Goal: Information Seeking & Learning: Learn about a topic

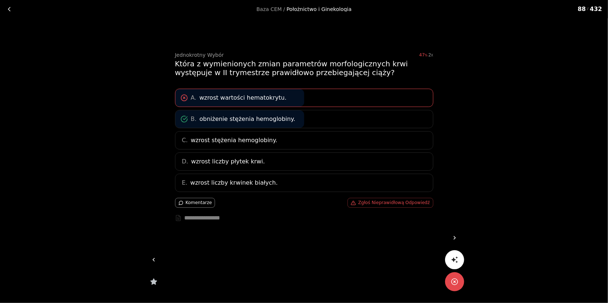
click at [456, 236] on icon at bounding box center [454, 237] width 7 height 7
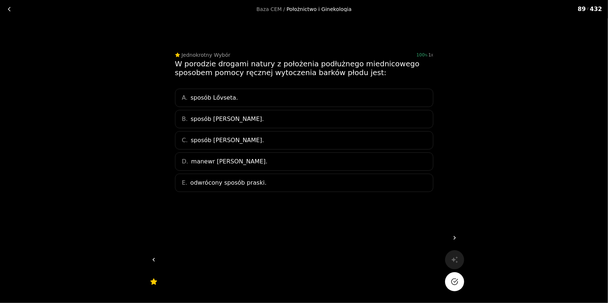
click at [291, 120] on div "B. sposób [PERSON_NAME]." at bounding box center [304, 119] width 258 height 18
click at [455, 282] on polyline "Na pewno?" at bounding box center [455, 280] width 4 height 3
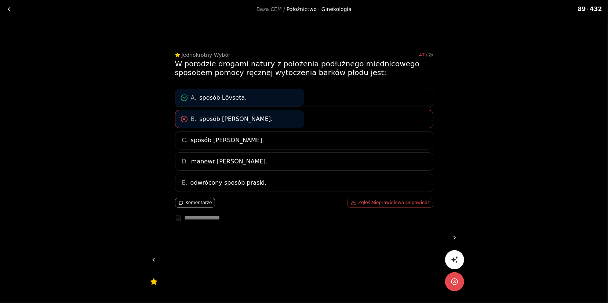
click at [458, 238] on link at bounding box center [454, 237] width 19 height 19
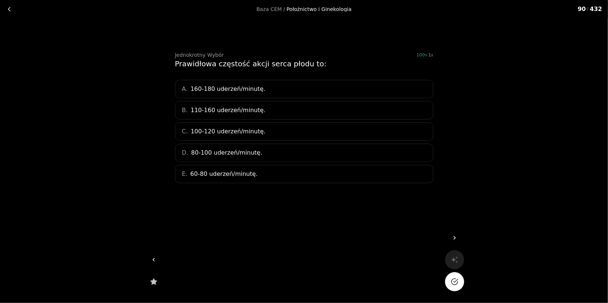
click at [200, 109] on span "110-160 uderzeń/minutę." at bounding box center [228, 110] width 75 height 9
click at [462, 282] on button "Na pewno?" at bounding box center [454, 281] width 19 height 19
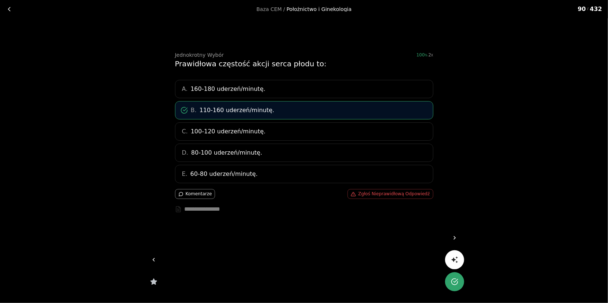
click at [457, 237] on icon at bounding box center [454, 237] width 7 height 7
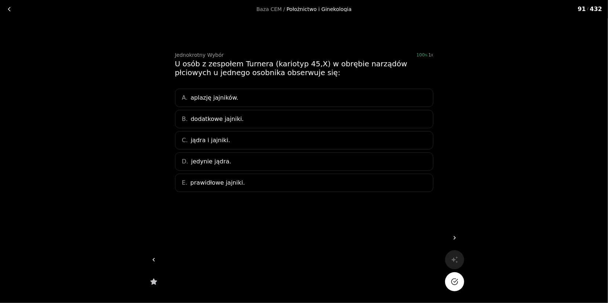
click at [211, 96] on span "aplazję jajników." at bounding box center [214, 98] width 48 height 9
click at [460, 278] on button "Na pewno?" at bounding box center [454, 281] width 19 height 19
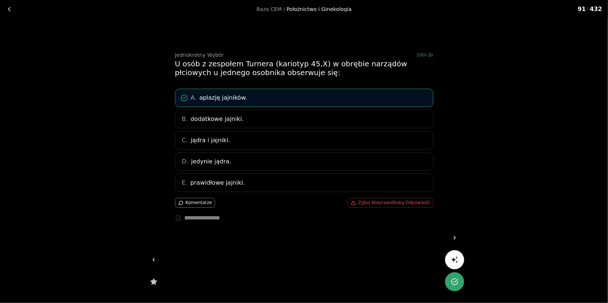
click at [451, 234] on link at bounding box center [454, 237] width 19 height 19
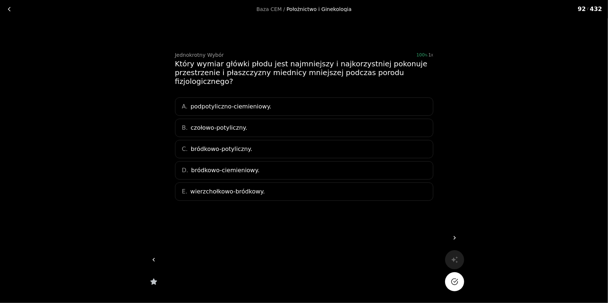
click at [200, 193] on span "wierzchołkowo-bródkowy." at bounding box center [227, 191] width 74 height 9
click at [451, 281] on icon "Na pewno?" at bounding box center [454, 281] width 7 height 7
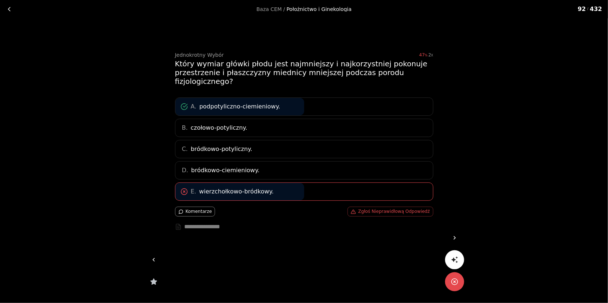
click at [456, 238] on icon at bounding box center [454, 237] width 7 height 7
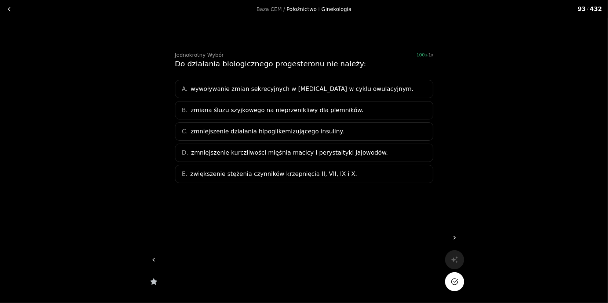
click at [158, 258] on link at bounding box center [153, 259] width 19 height 19
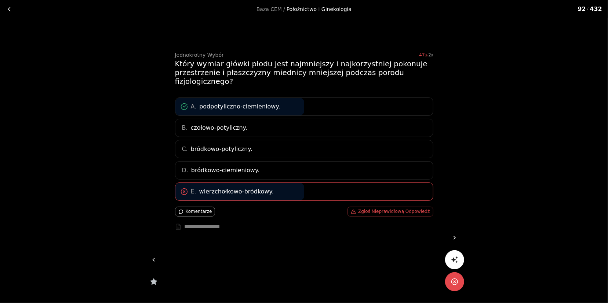
click at [455, 236] on icon at bounding box center [454, 237] width 7 height 7
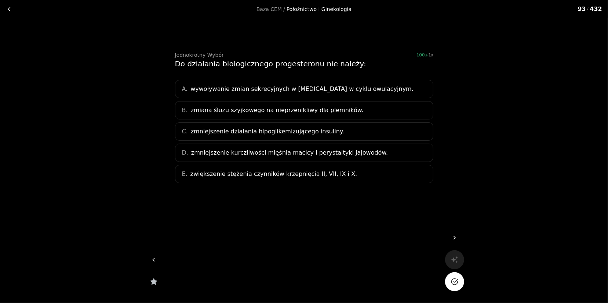
click at [271, 171] on span "zwiększenie stężenia czynników krzepnięcia II, VII, IX i X." at bounding box center [273, 174] width 167 height 9
click at [447, 285] on button "Na pewno?" at bounding box center [454, 281] width 19 height 19
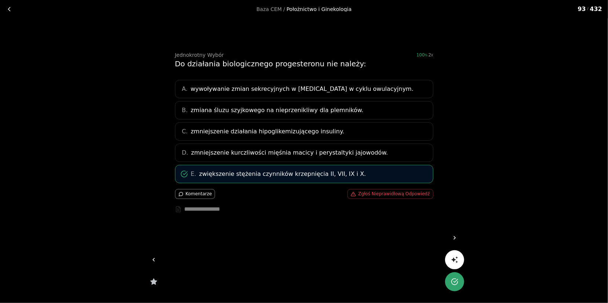
click at [455, 233] on link at bounding box center [454, 237] width 19 height 19
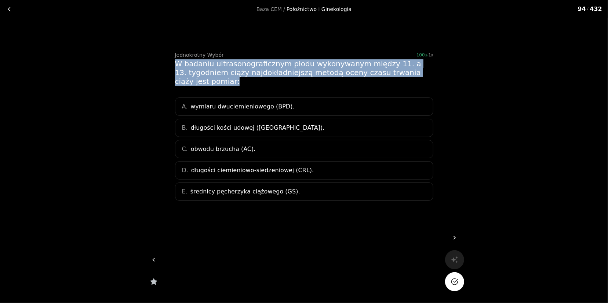
drag, startPoint x: 175, startPoint y: 60, endPoint x: 223, endPoint y: 82, distance: 52.2
click at [223, 82] on div "W badaniu ultrasonograficznym płodu wykonywanym między 11. a 13. tygodniem ciąż…" at bounding box center [304, 72] width 258 height 26
click at [222, 82] on div "W badaniu ultrasonograficznym płodu wykonywanym między 11. a 13. tygodniem ciąż…" at bounding box center [304, 72] width 258 height 26
drag, startPoint x: 215, startPoint y: 82, endPoint x: 176, endPoint y: 59, distance: 45.2
click at [176, 59] on div "W badaniu ultrasonograficznym płodu wykonywanym między 11. a 13. tygodniem ciąż…" at bounding box center [304, 72] width 258 height 26
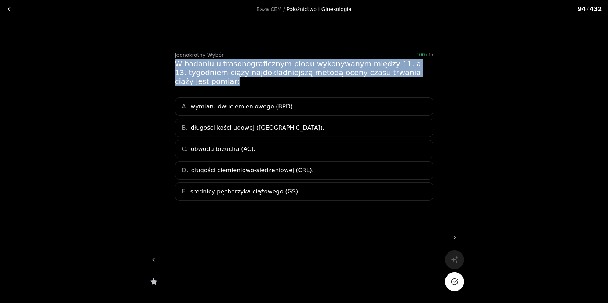
click at [175, 59] on div "W badaniu ultrasonograficznym płodu wykonywanym między 11. a 13. tygodniem ciąż…" at bounding box center [304, 72] width 258 height 26
drag, startPoint x: 175, startPoint y: 59, endPoint x: 215, endPoint y: 78, distance: 44.4
click at [215, 78] on div "W badaniu ultrasonograficznym płodu wykonywanym między 11. a 13. tygodniem ciąż…" at bounding box center [304, 72] width 258 height 26
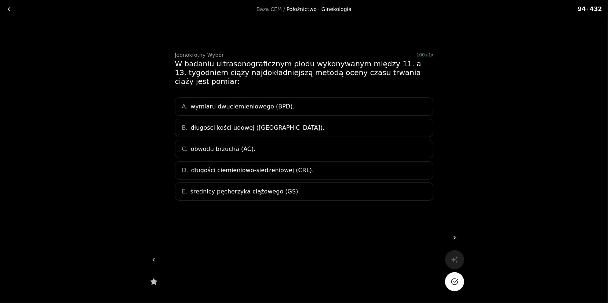
click at [224, 171] on span "długości ciemieniowo-siedzeniowej (CRL)." at bounding box center [252, 170] width 122 height 9
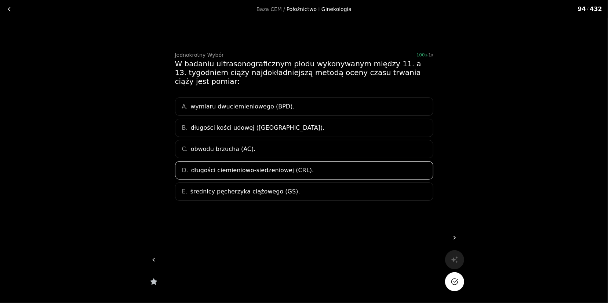
click at [453, 278] on icon "Na pewno?" at bounding box center [454, 281] width 7 height 7
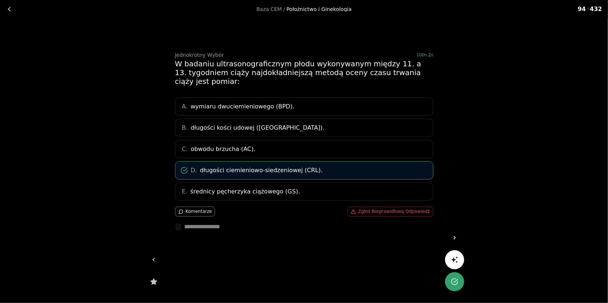
click at [453, 237] on icon at bounding box center [454, 237] width 7 height 7
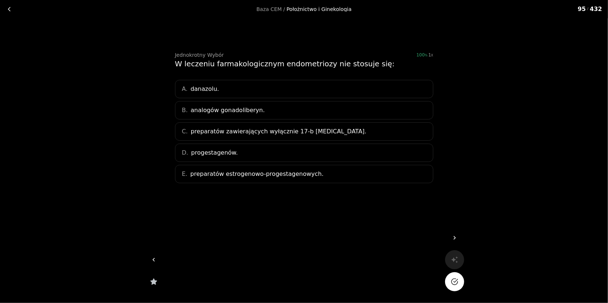
click at [230, 131] on span "preparatów zawierających wyłącznie 17-b [MEDICAL_DATA]." at bounding box center [279, 131] width 176 height 9
click at [449, 286] on button "Na pewno?" at bounding box center [454, 281] width 19 height 19
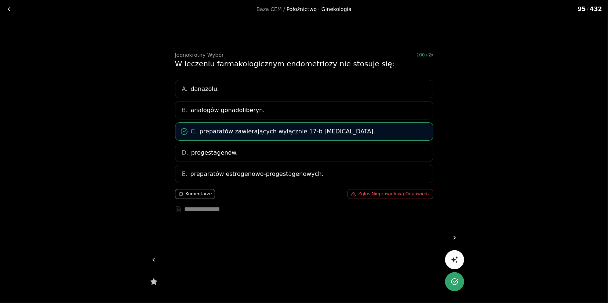
click at [449, 232] on link at bounding box center [454, 237] width 19 height 19
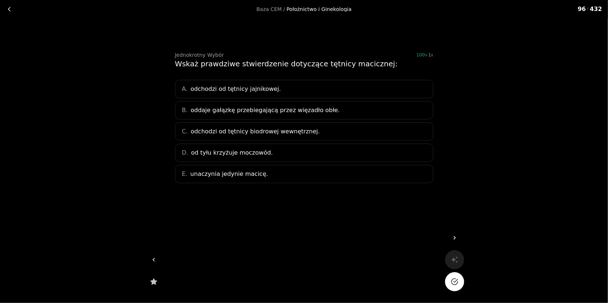
click at [266, 131] on span "odchodzi od tętnicy biodrowej wewnętrznej." at bounding box center [255, 131] width 129 height 9
click at [459, 286] on button "Na pewno?" at bounding box center [454, 281] width 19 height 19
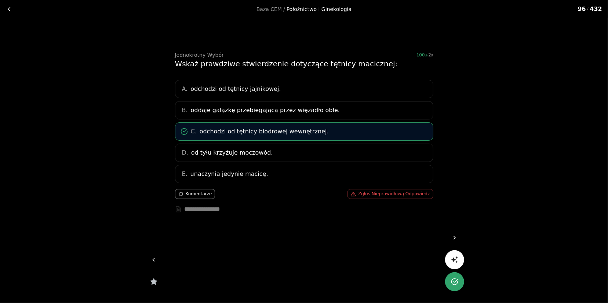
click at [454, 238] on icon at bounding box center [454, 238] width 2 height 4
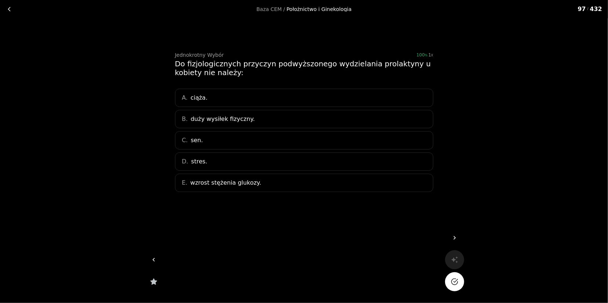
click at [153, 258] on icon at bounding box center [153, 259] width 7 height 7
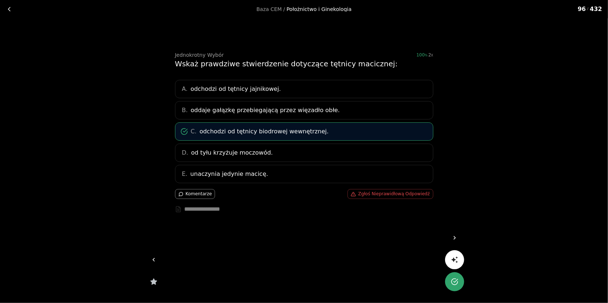
click at [451, 234] on icon at bounding box center [454, 237] width 7 height 7
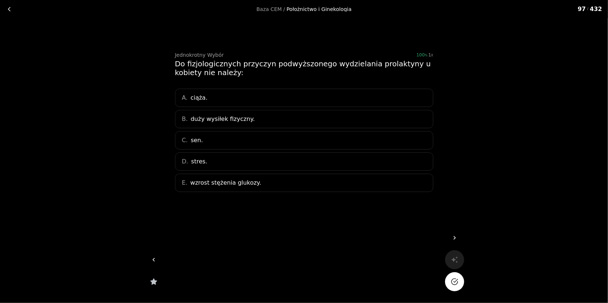
click at [211, 162] on div "D. stres." at bounding box center [304, 162] width 258 height 18
click at [452, 285] on icon "Na pewno?" at bounding box center [454, 282] width 6 height 6
